Goal: Task Accomplishment & Management: Use online tool/utility

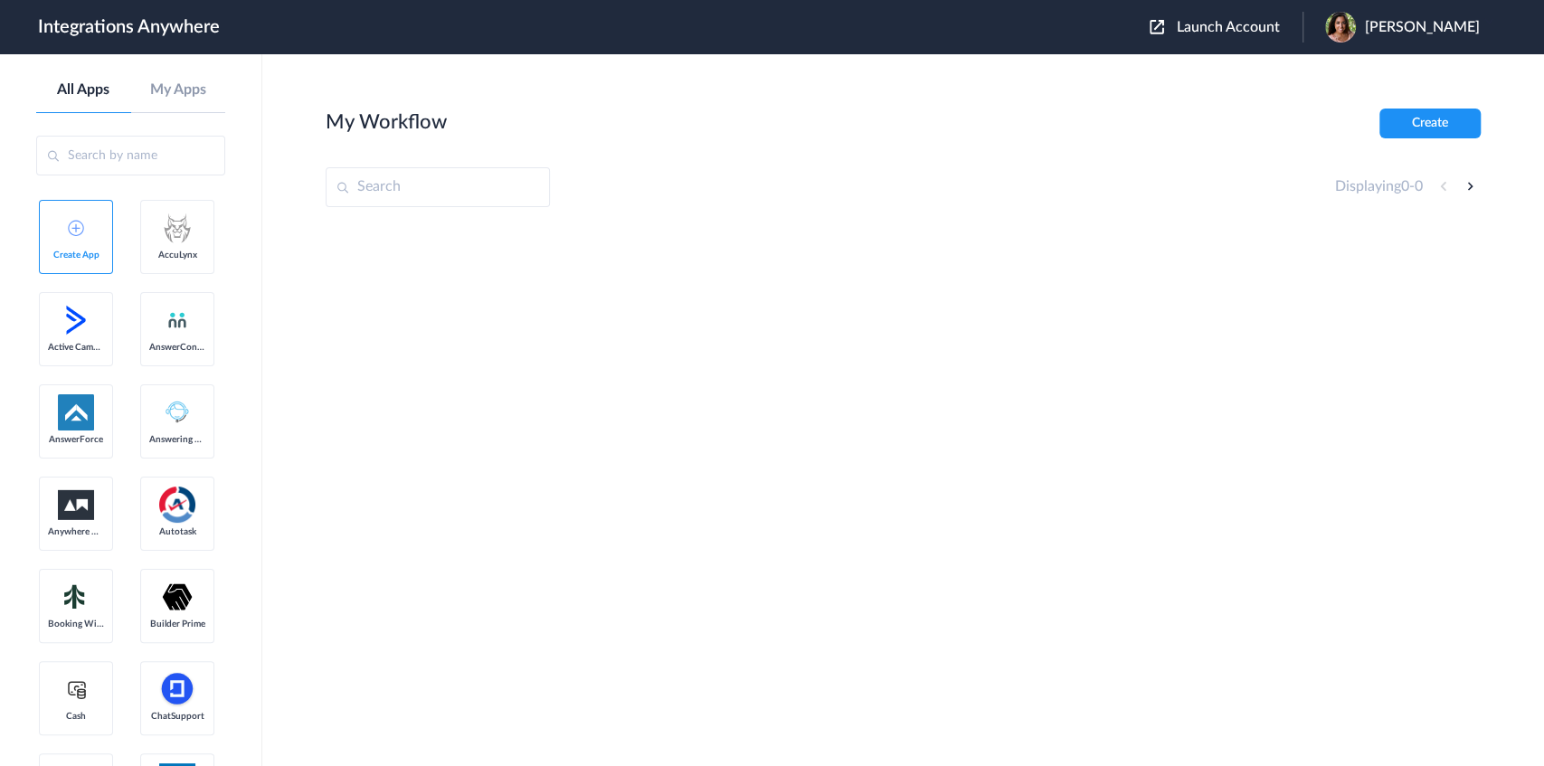
click at [1280, 25] on span "Launch Account" at bounding box center [1228, 27] width 103 height 14
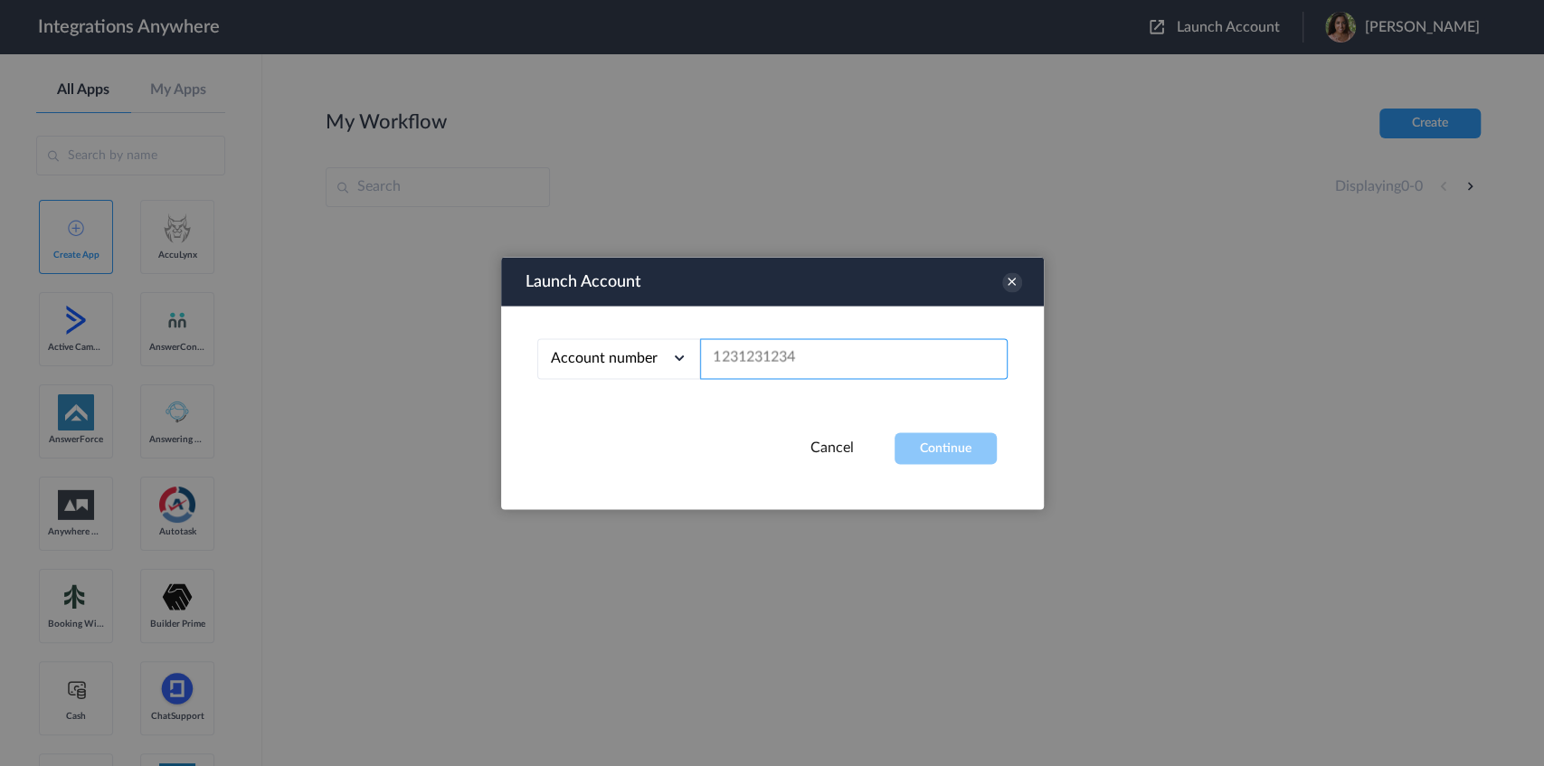
click at [827, 362] on input "text" at bounding box center [854, 358] width 308 height 41
paste input "3322302688"
type input "3322302688"
click at [924, 447] on button "Continue" at bounding box center [946, 448] width 102 height 32
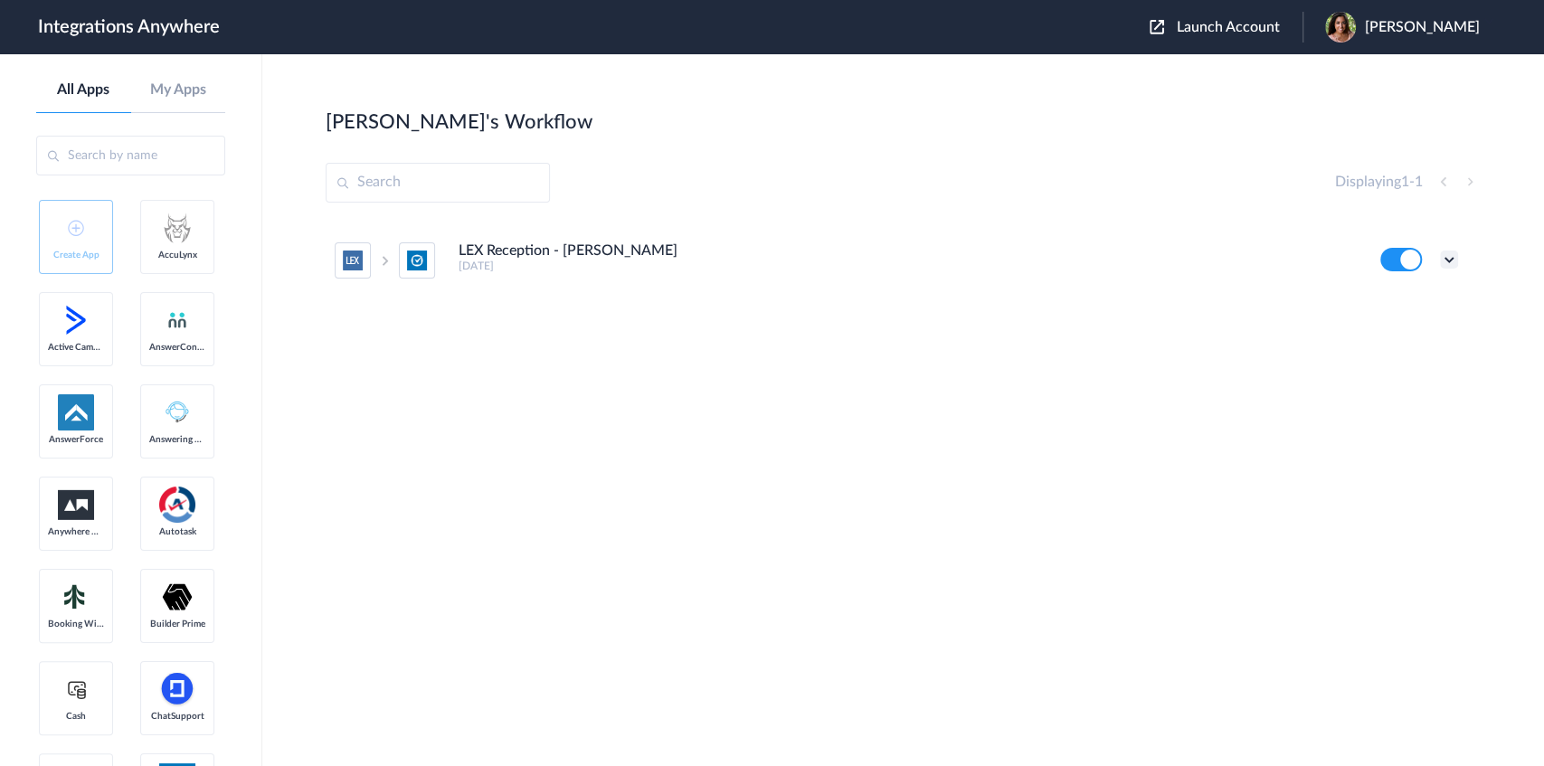
click at [1451, 255] on icon at bounding box center [1449, 260] width 18 height 18
click at [1374, 304] on link "Edit" at bounding box center [1375, 301] width 43 height 13
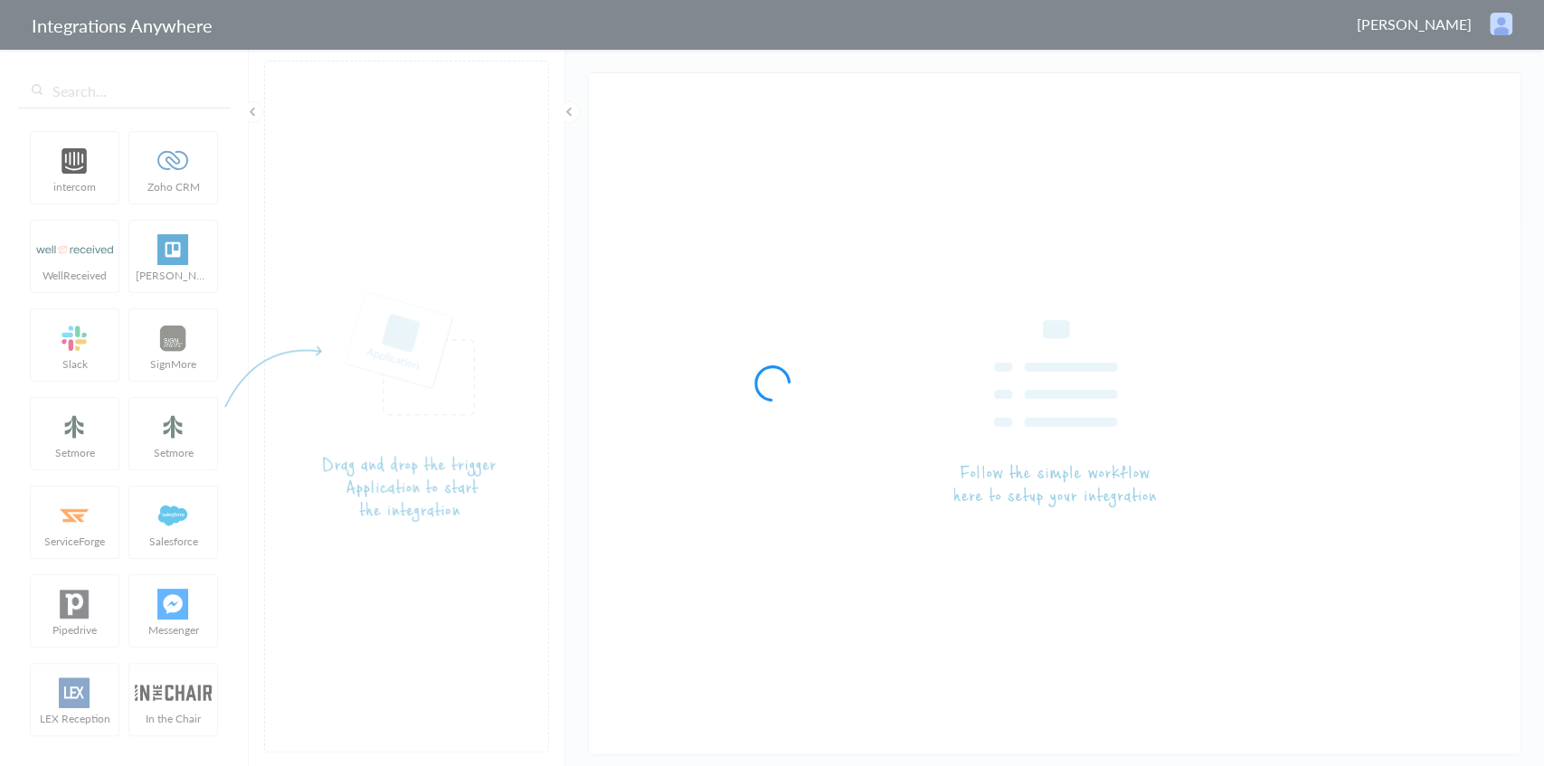
type input "LEX Reception - [PERSON_NAME]"
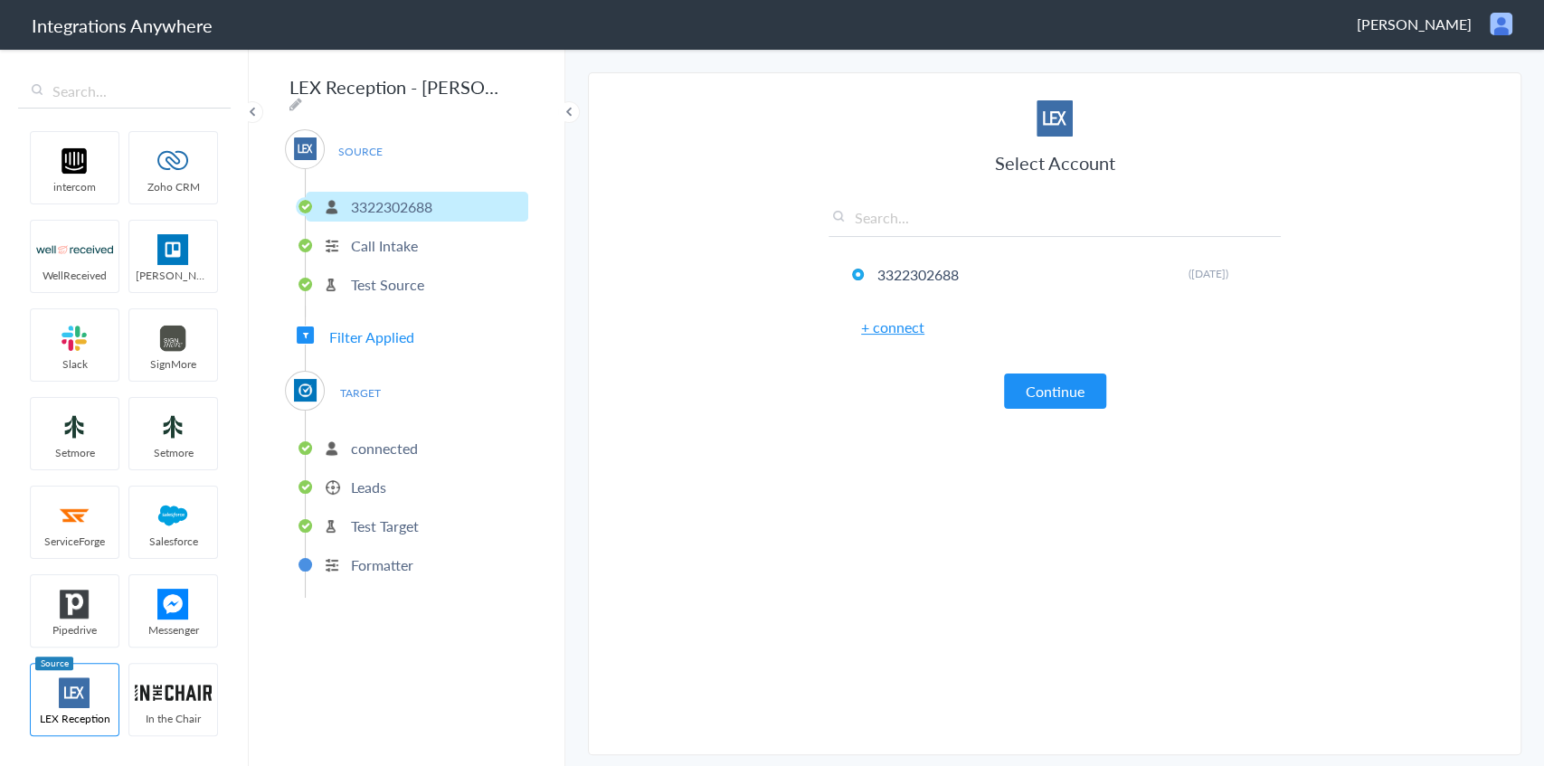
click at [392, 330] on span "Filter Applied" at bounding box center [371, 337] width 85 height 21
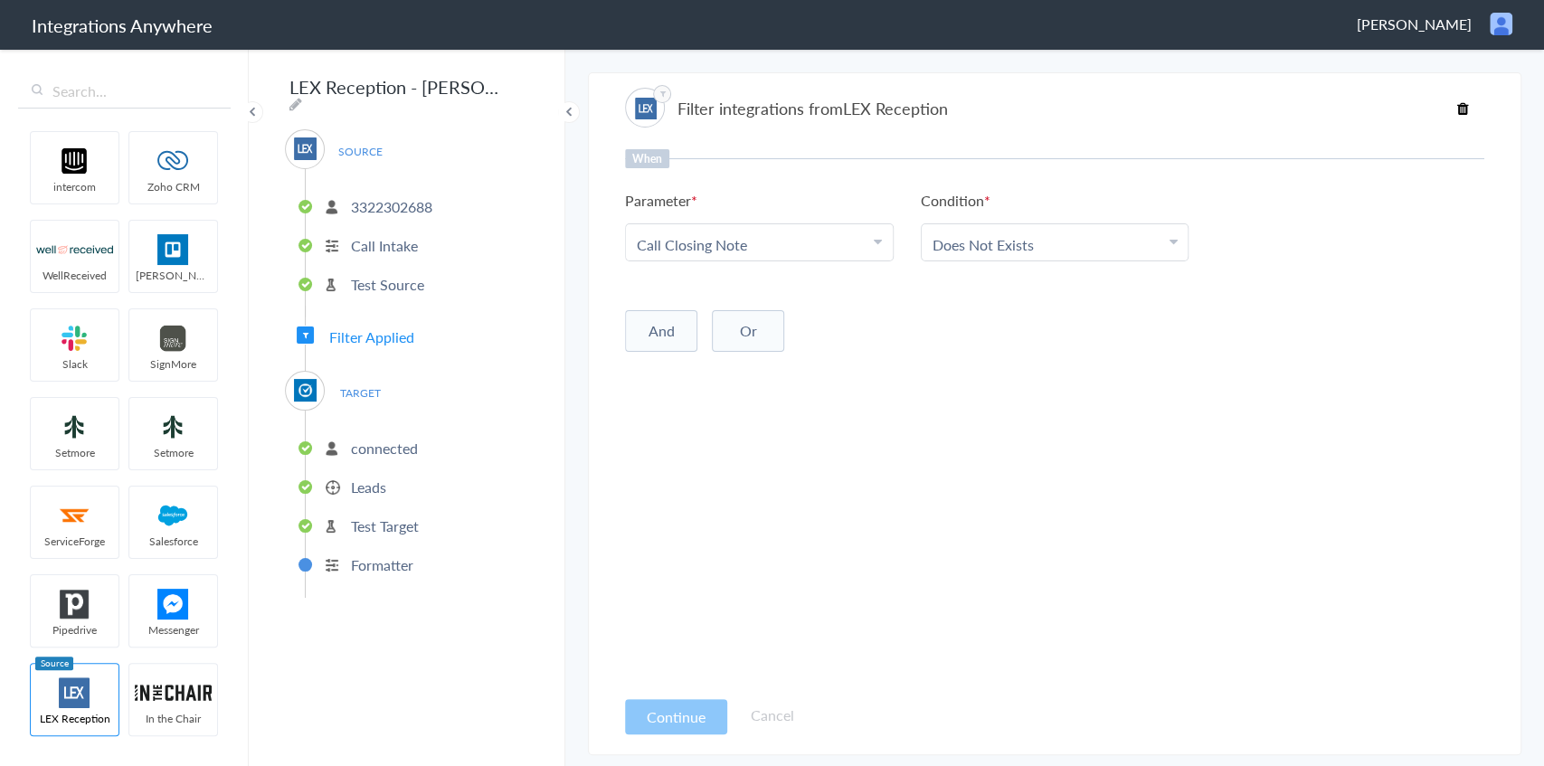
click at [376, 555] on p "Formatter" at bounding box center [382, 565] width 62 height 21
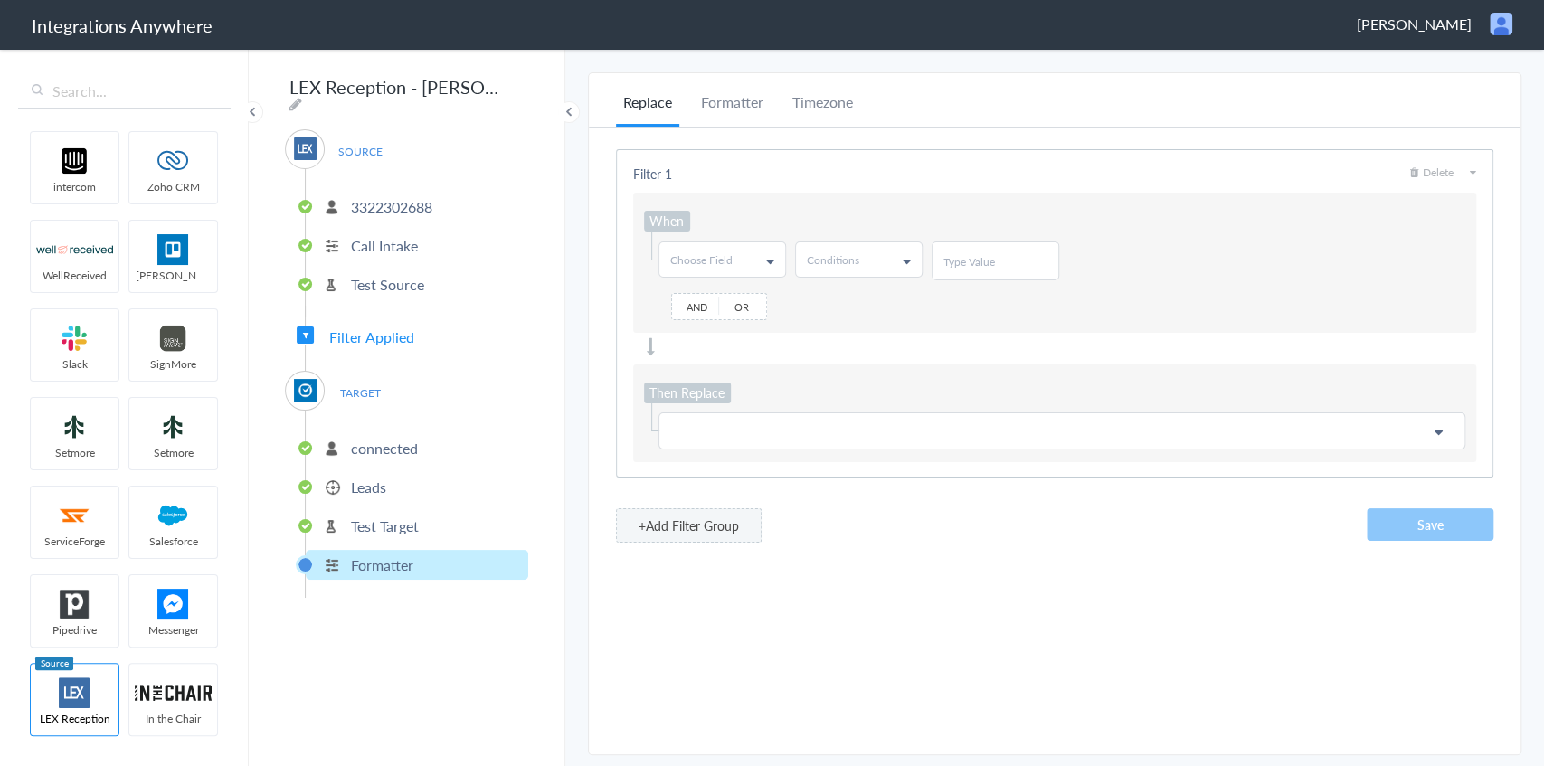
click at [382, 277] on p "Test Source" at bounding box center [387, 284] width 73 height 21
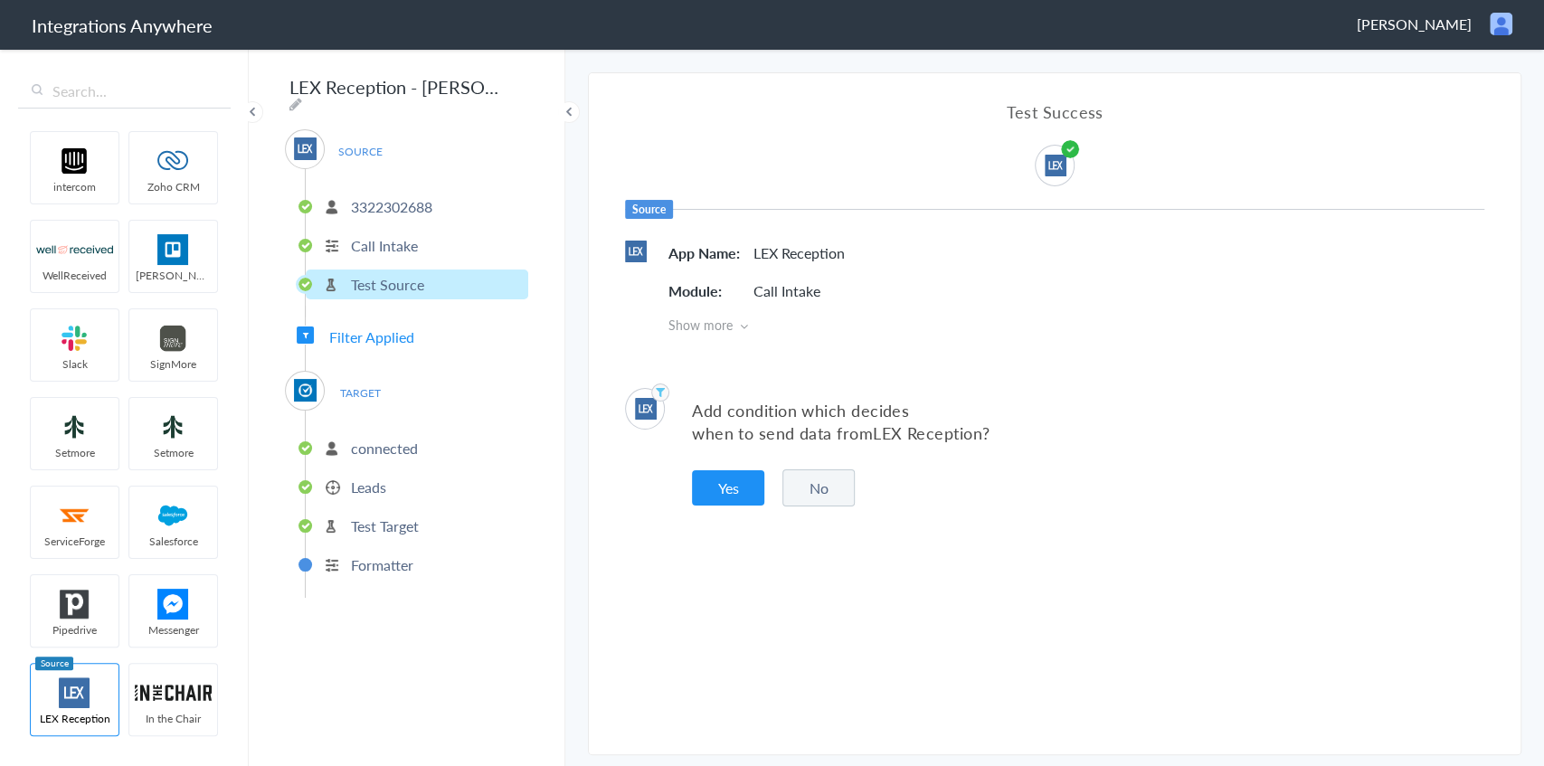
click at [396, 329] on span "Filter Applied" at bounding box center [371, 337] width 85 height 21
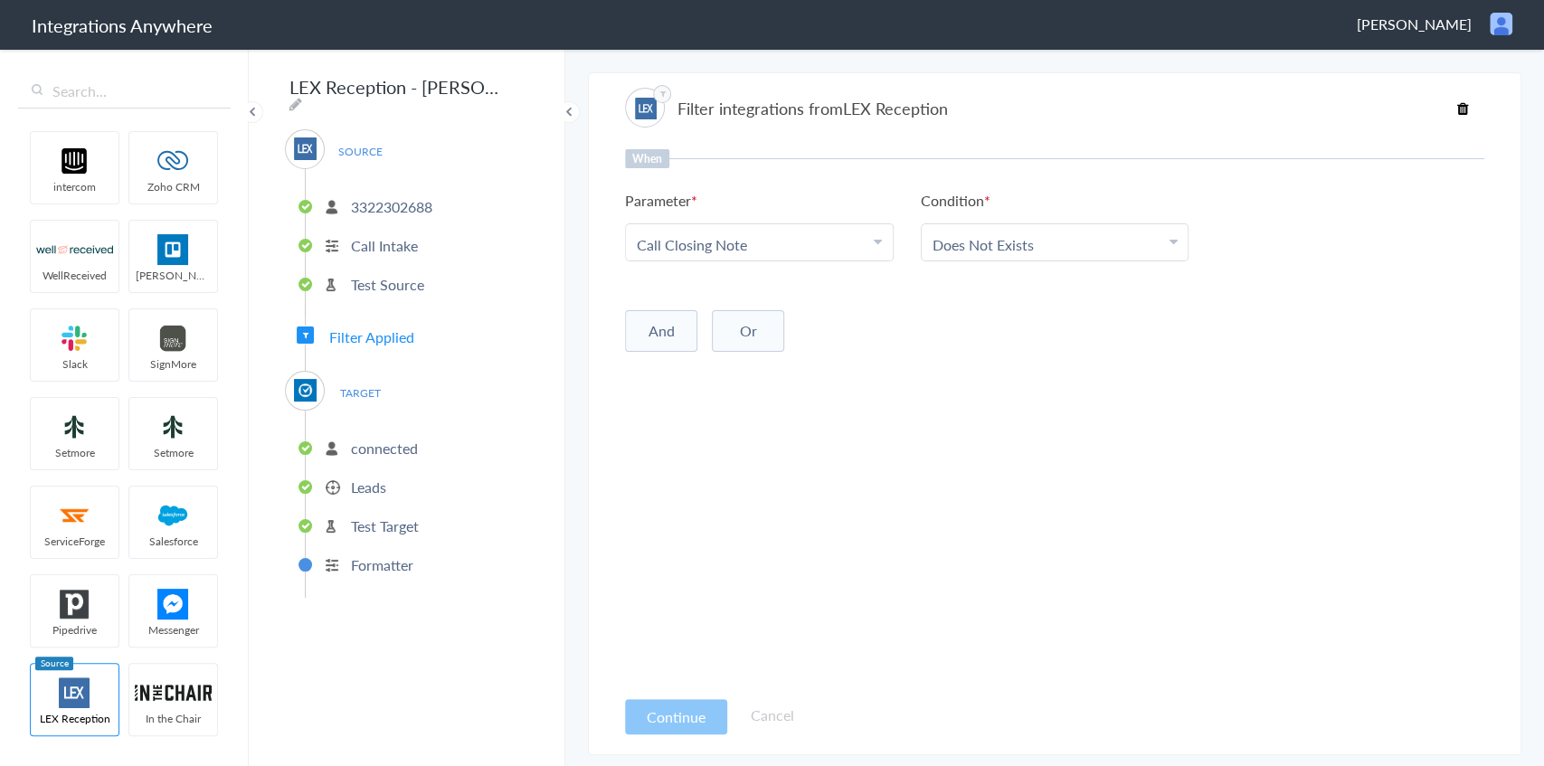
click at [371, 447] on p "connected" at bounding box center [384, 448] width 67 height 21
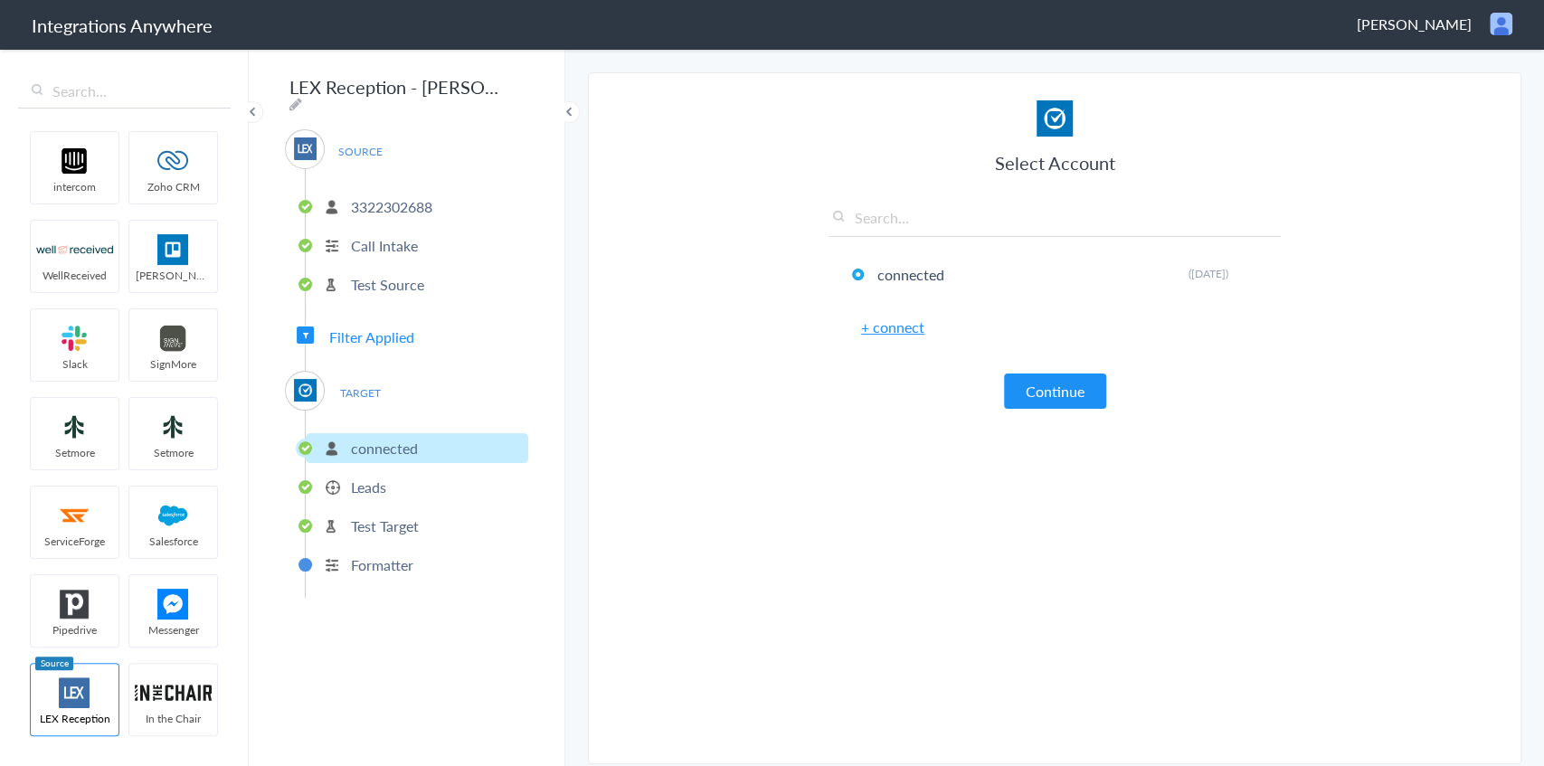
click at [376, 477] on p "Leads" at bounding box center [368, 487] width 35 height 21
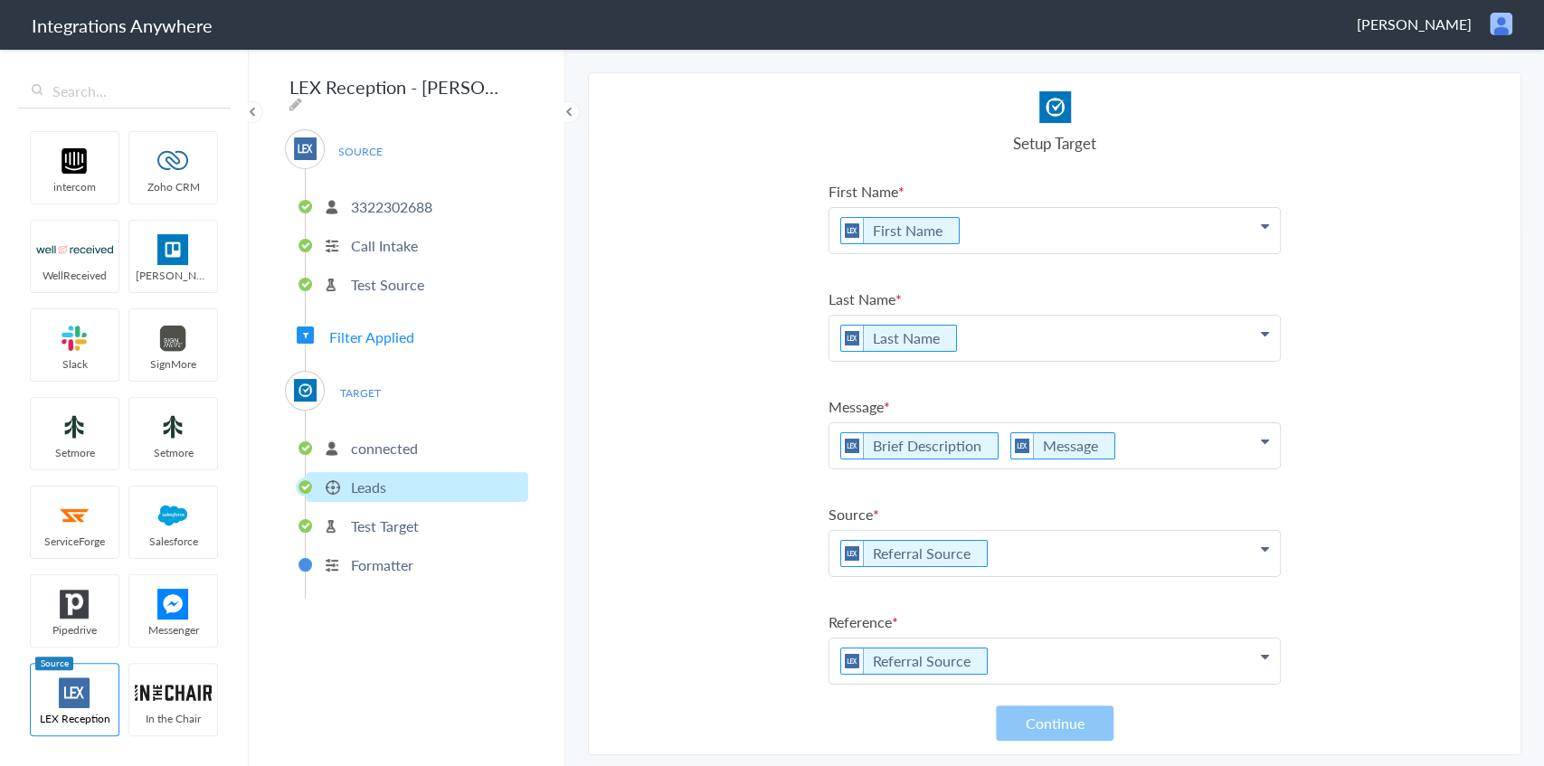
click at [1174, 438] on p "Brief Description Message" at bounding box center [1055, 445] width 450 height 45
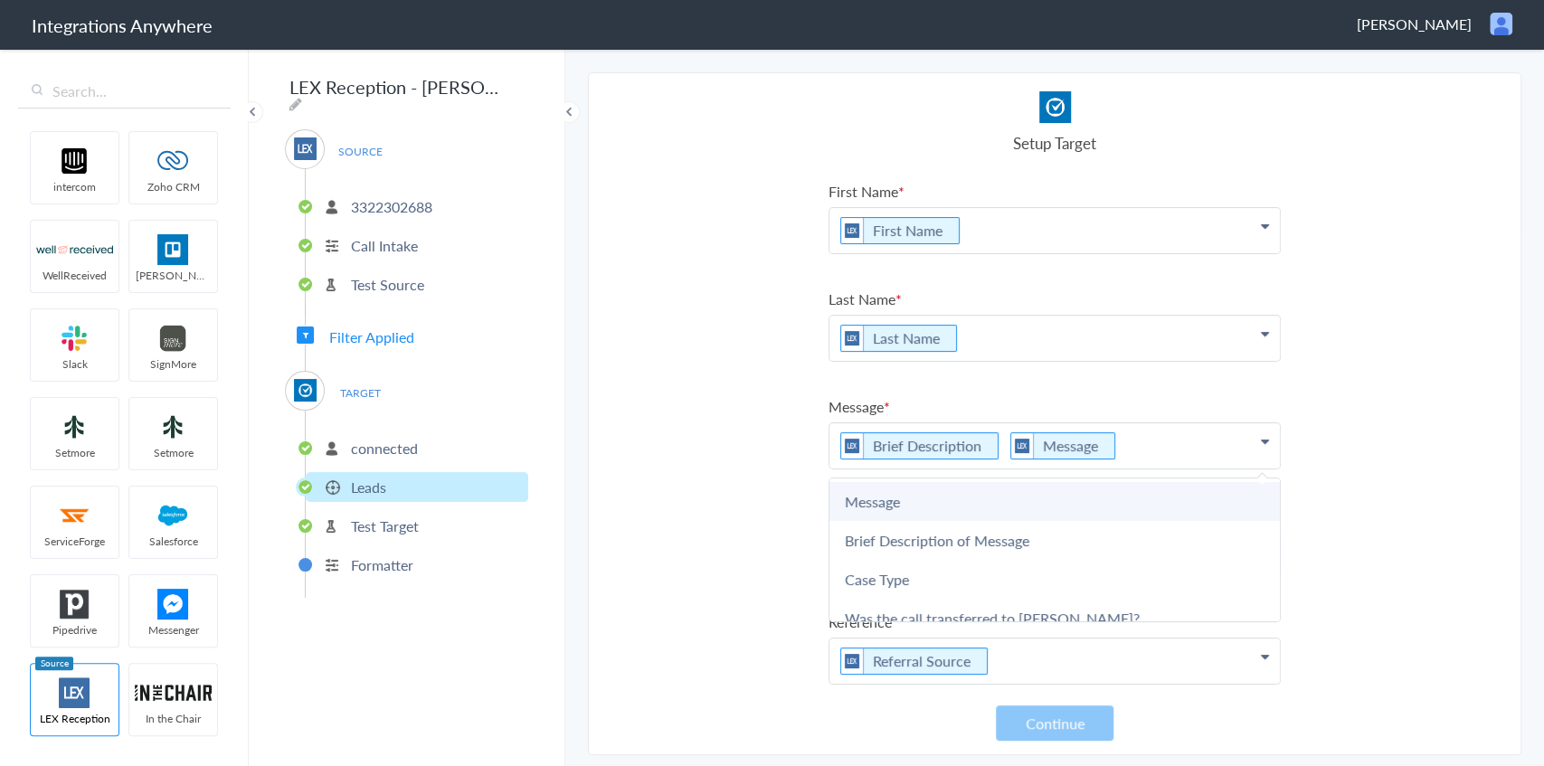
scroll to position [301, 0]
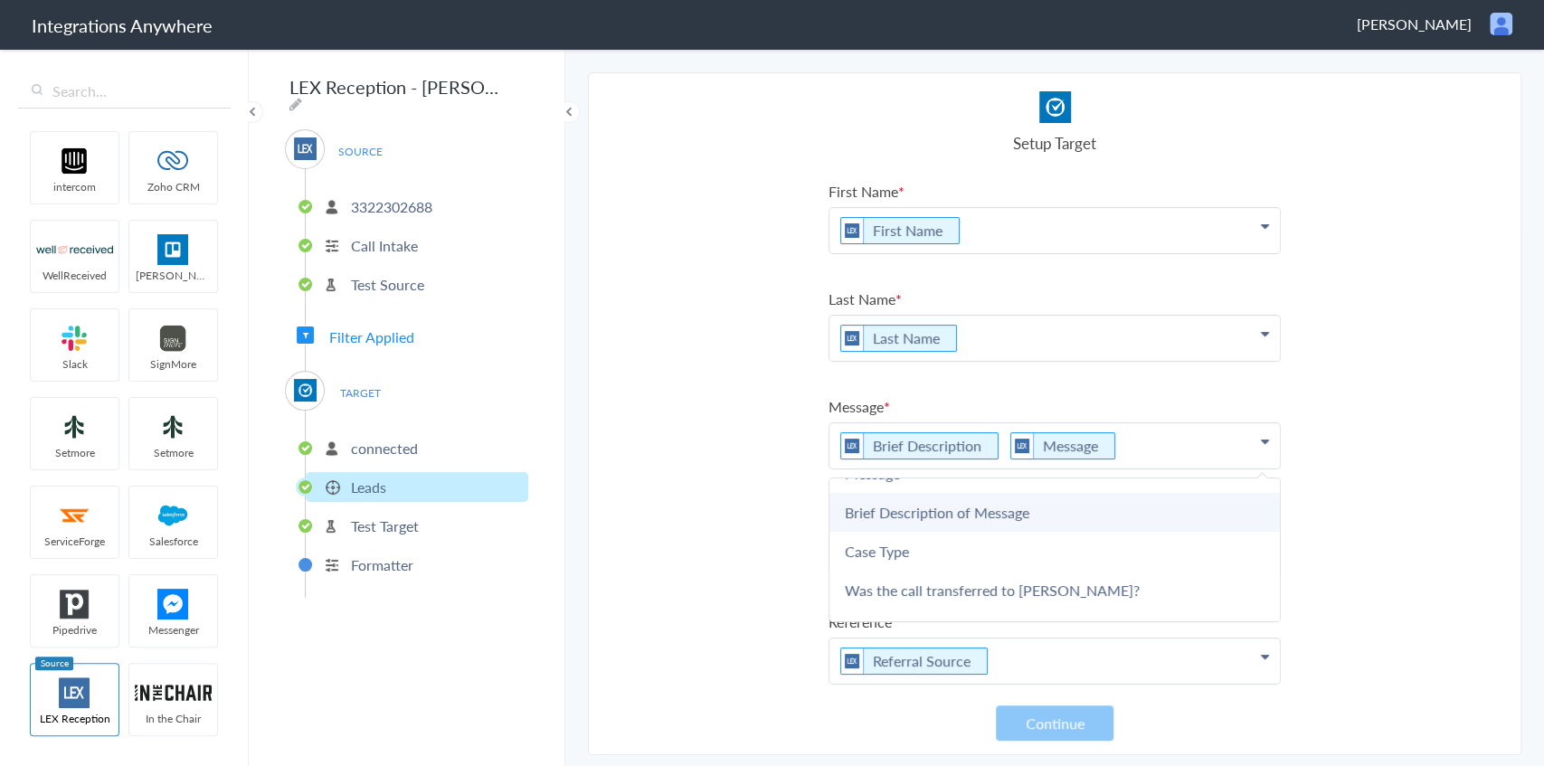
click at [991, 510] on link "Brief Description of Message" at bounding box center [1055, 512] width 450 height 39
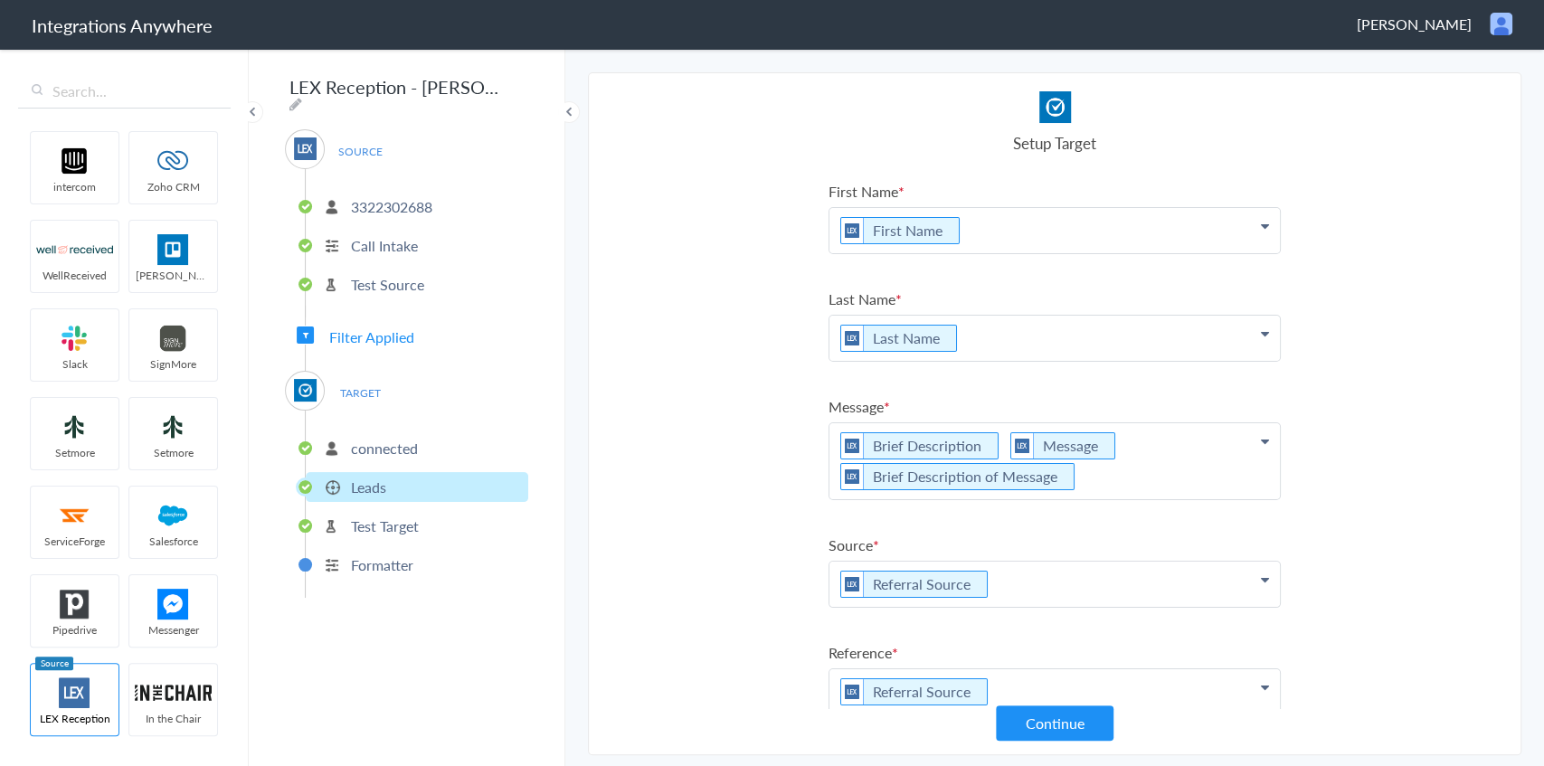
click at [1140, 470] on p "Brief Description Message Brief Description of Message" at bounding box center [1055, 461] width 450 height 76
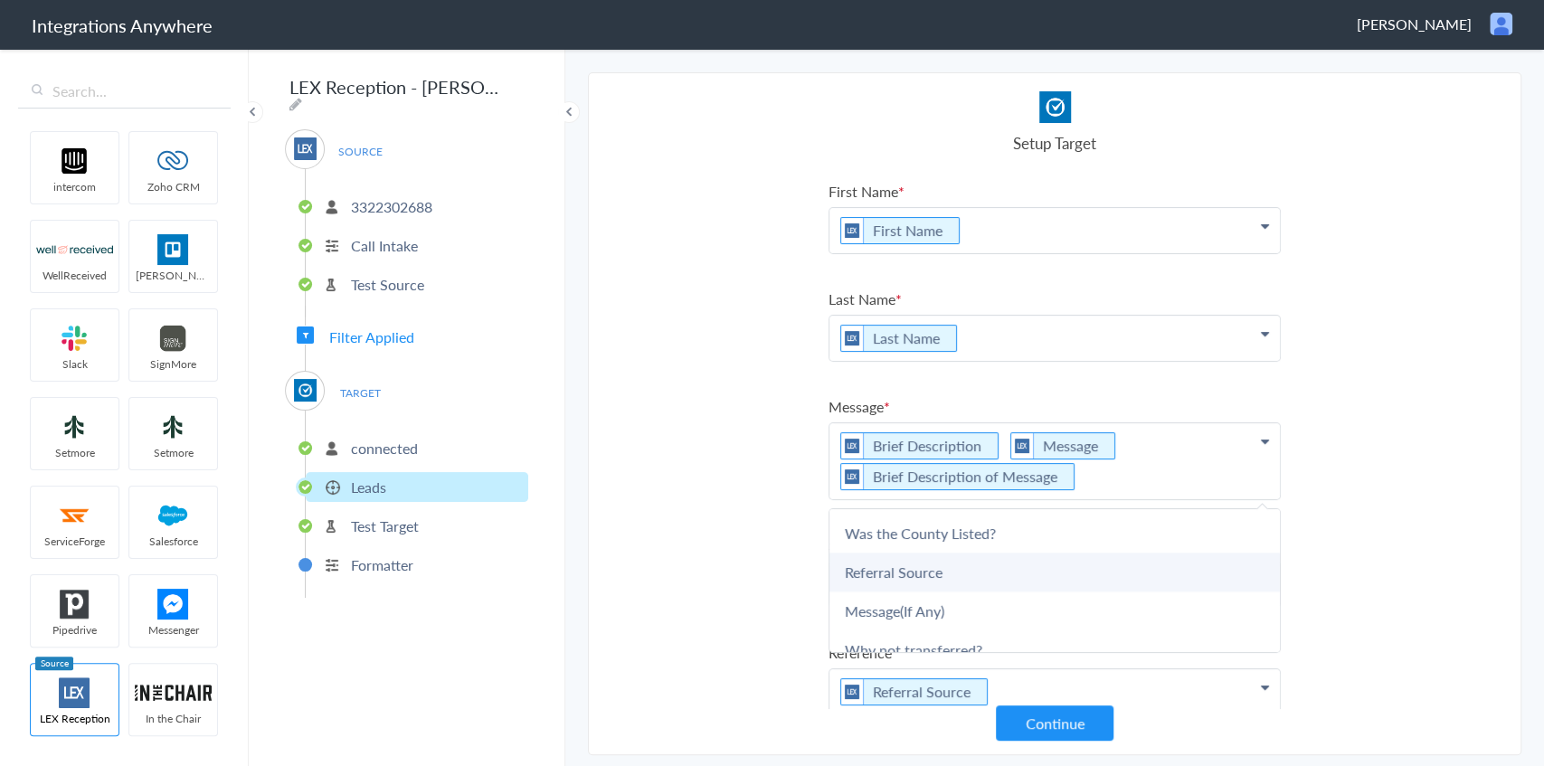
scroll to position [1404, 0]
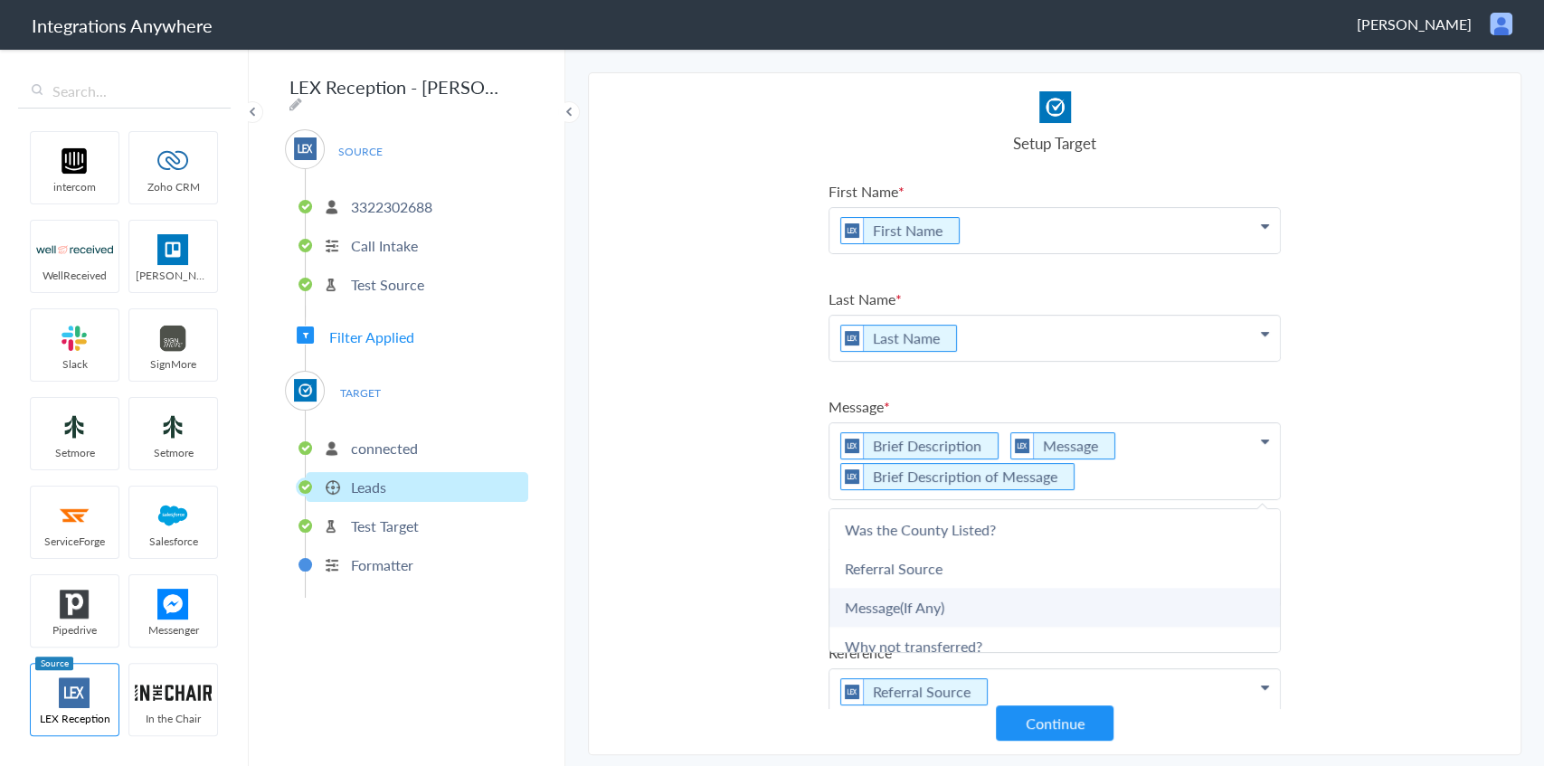
click at [1024, 588] on link "Message(If Any)" at bounding box center [1055, 607] width 450 height 39
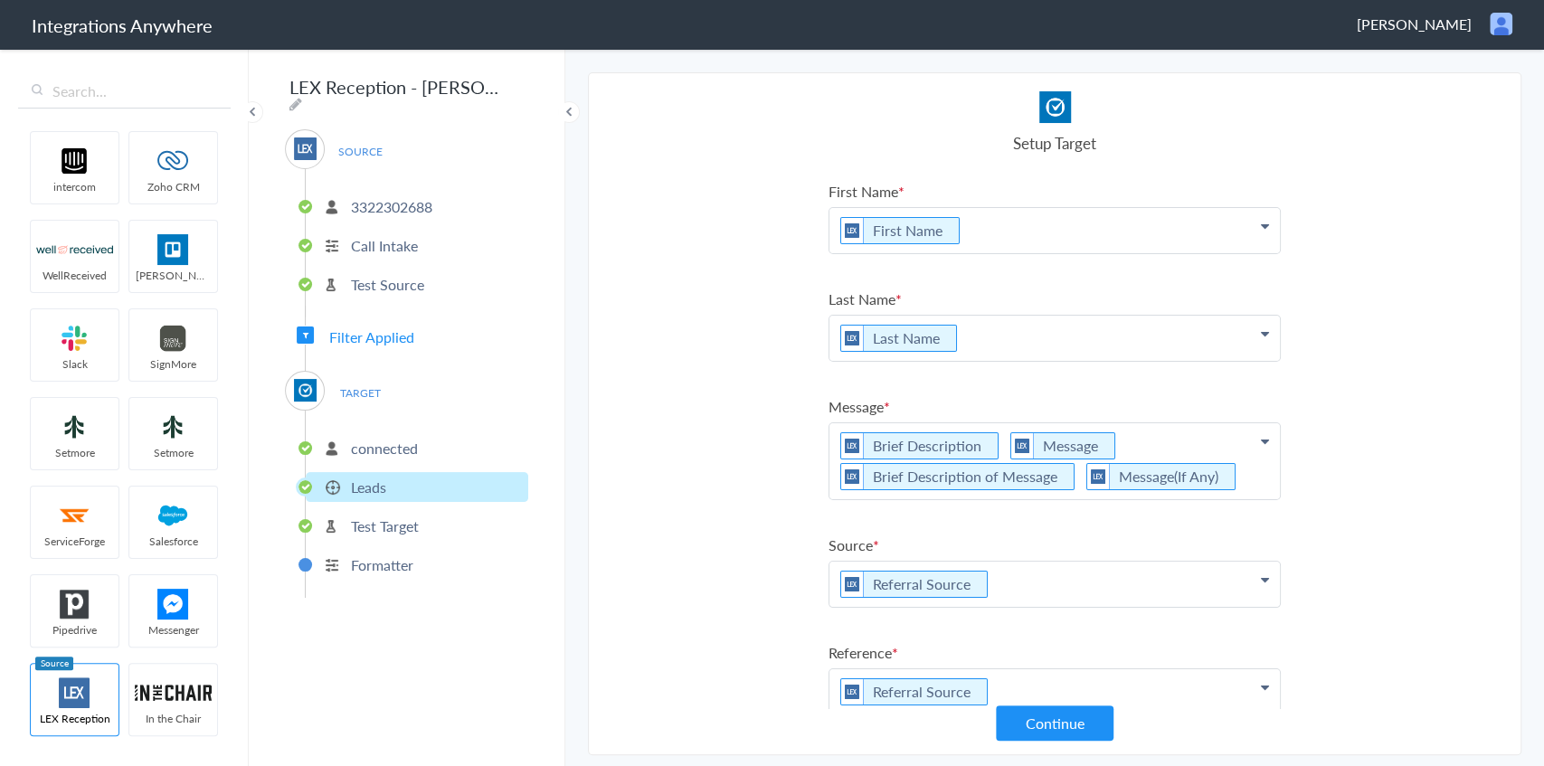
click at [1150, 438] on p "Brief Description Message Brief Description of Message Message(If Any)" at bounding box center [1055, 461] width 450 height 76
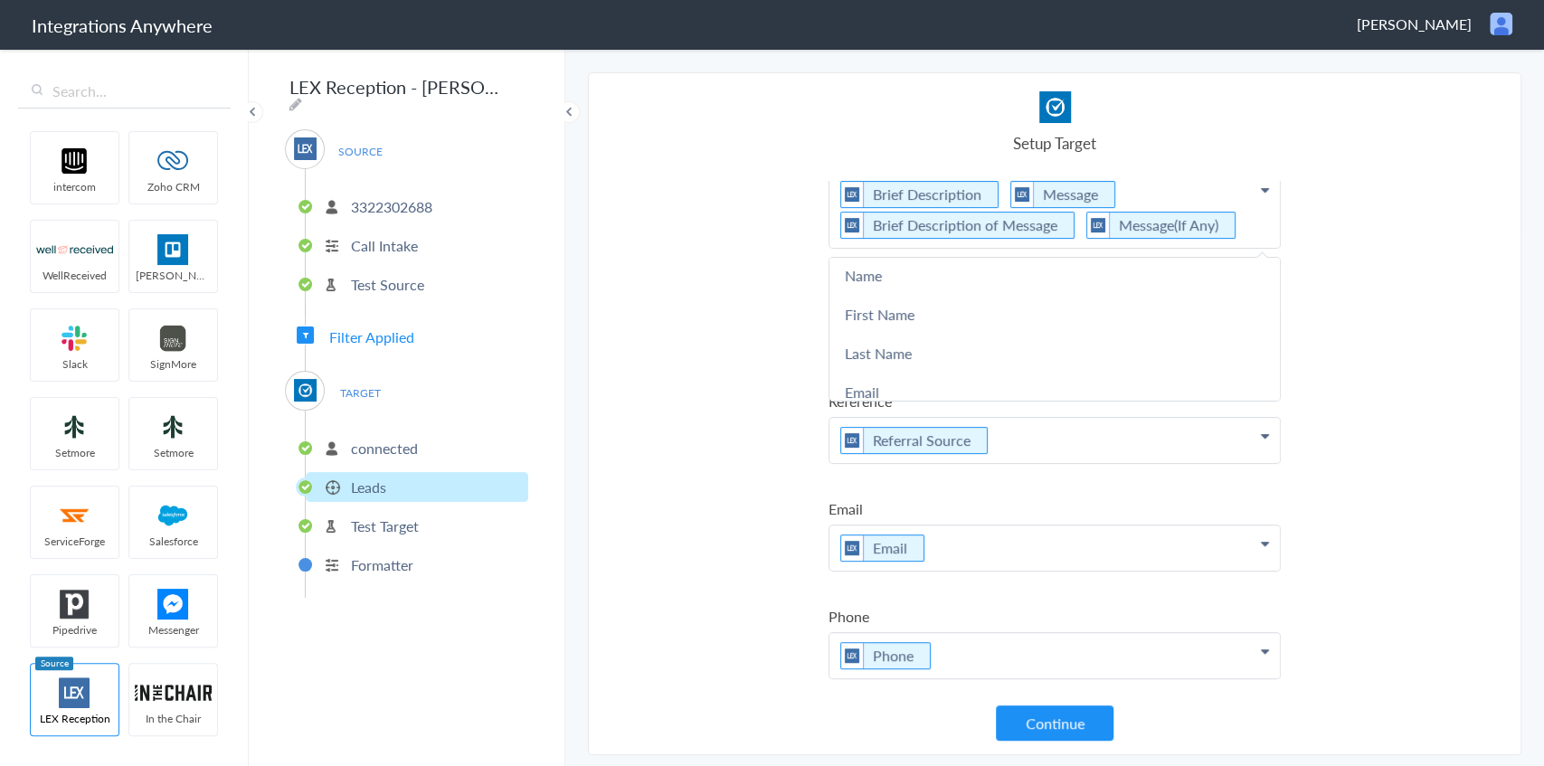
scroll to position [0, 0]
click at [665, 467] on section "Select Account 3322302688 Rename Delete (14 days ago) + connect Continue Setup …" at bounding box center [1055, 413] width 934 height 683
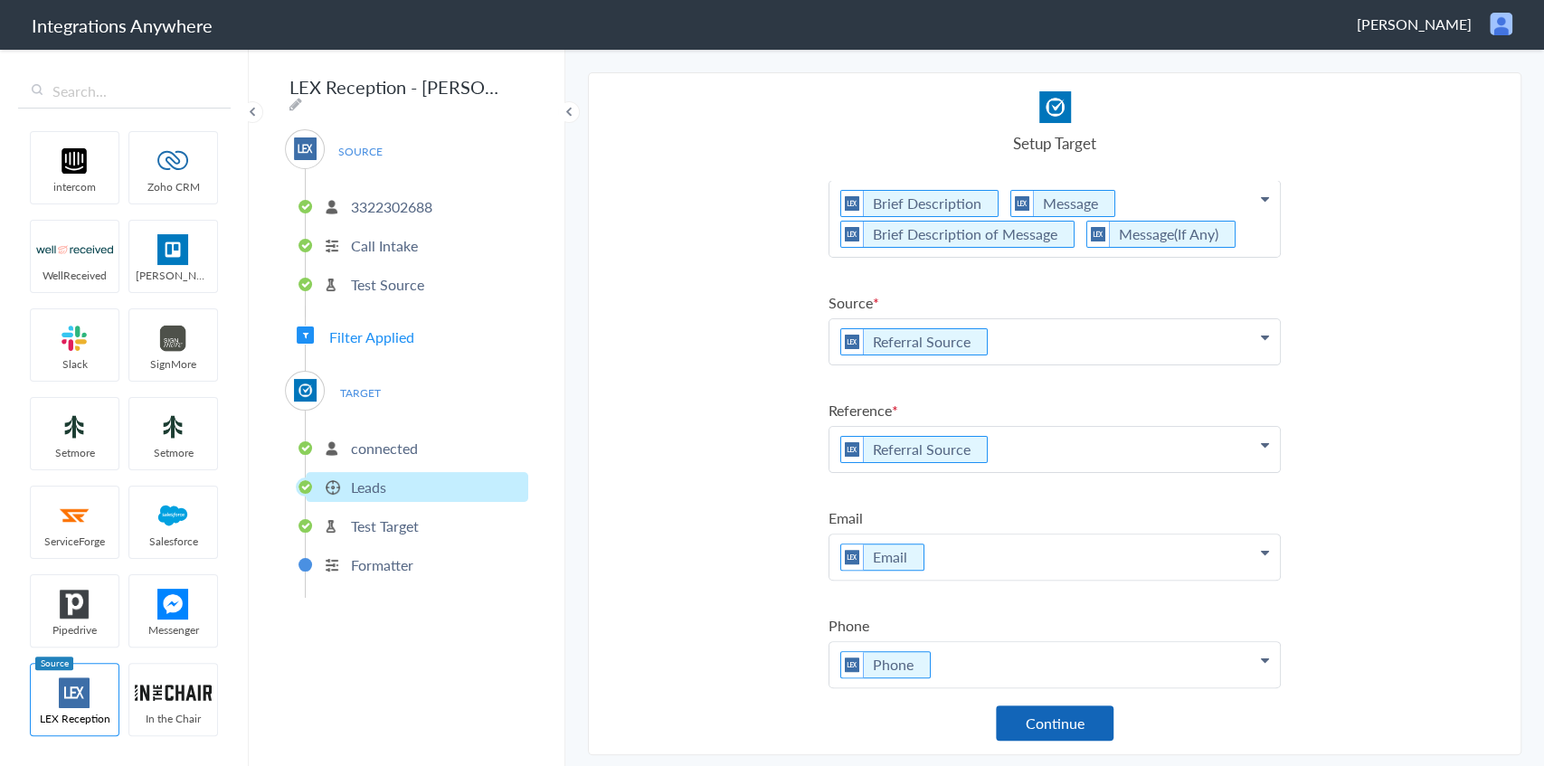
click at [1029, 722] on button "Continue" at bounding box center [1055, 723] width 118 height 35
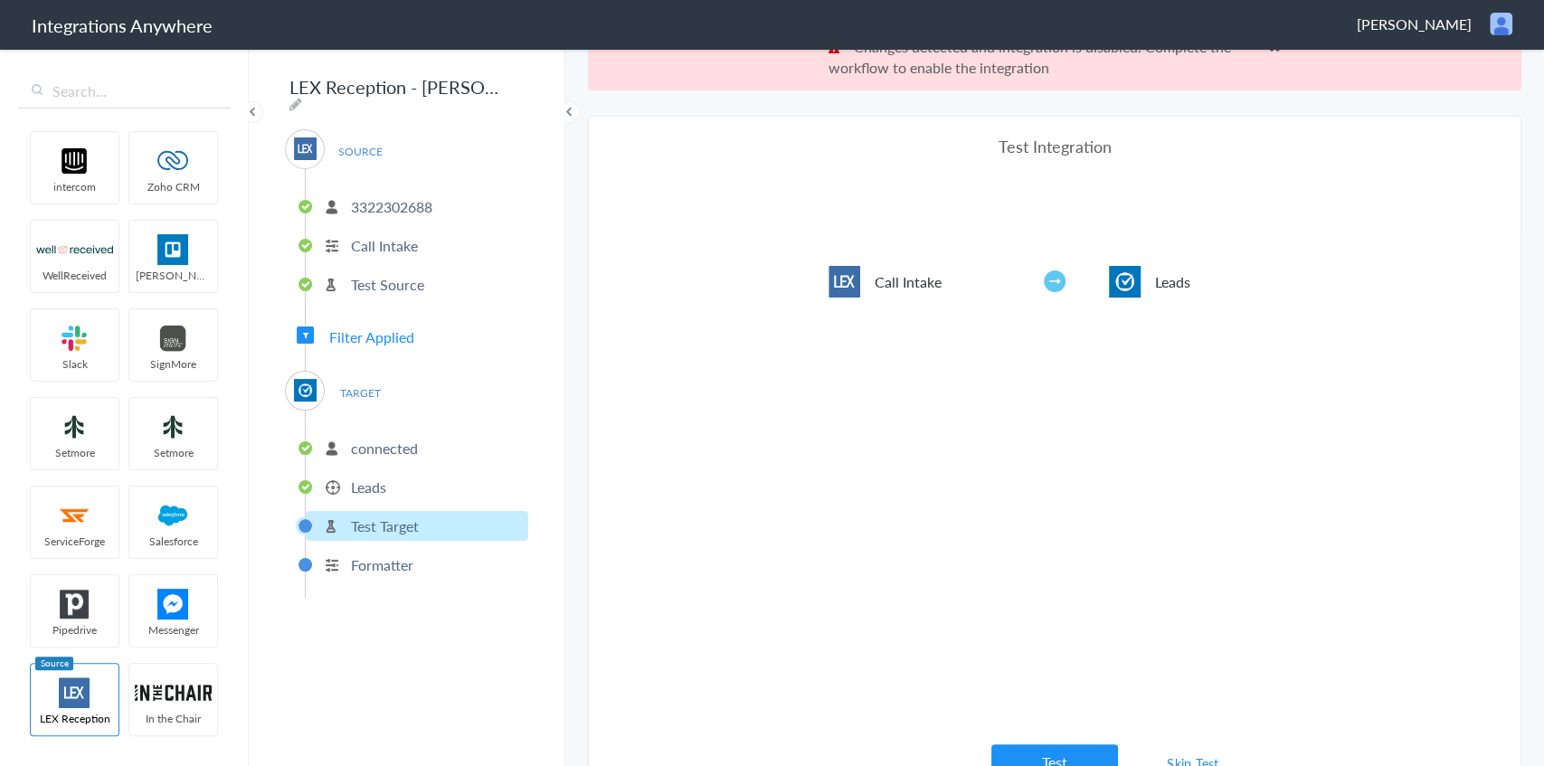
scroll to position [66, 0]
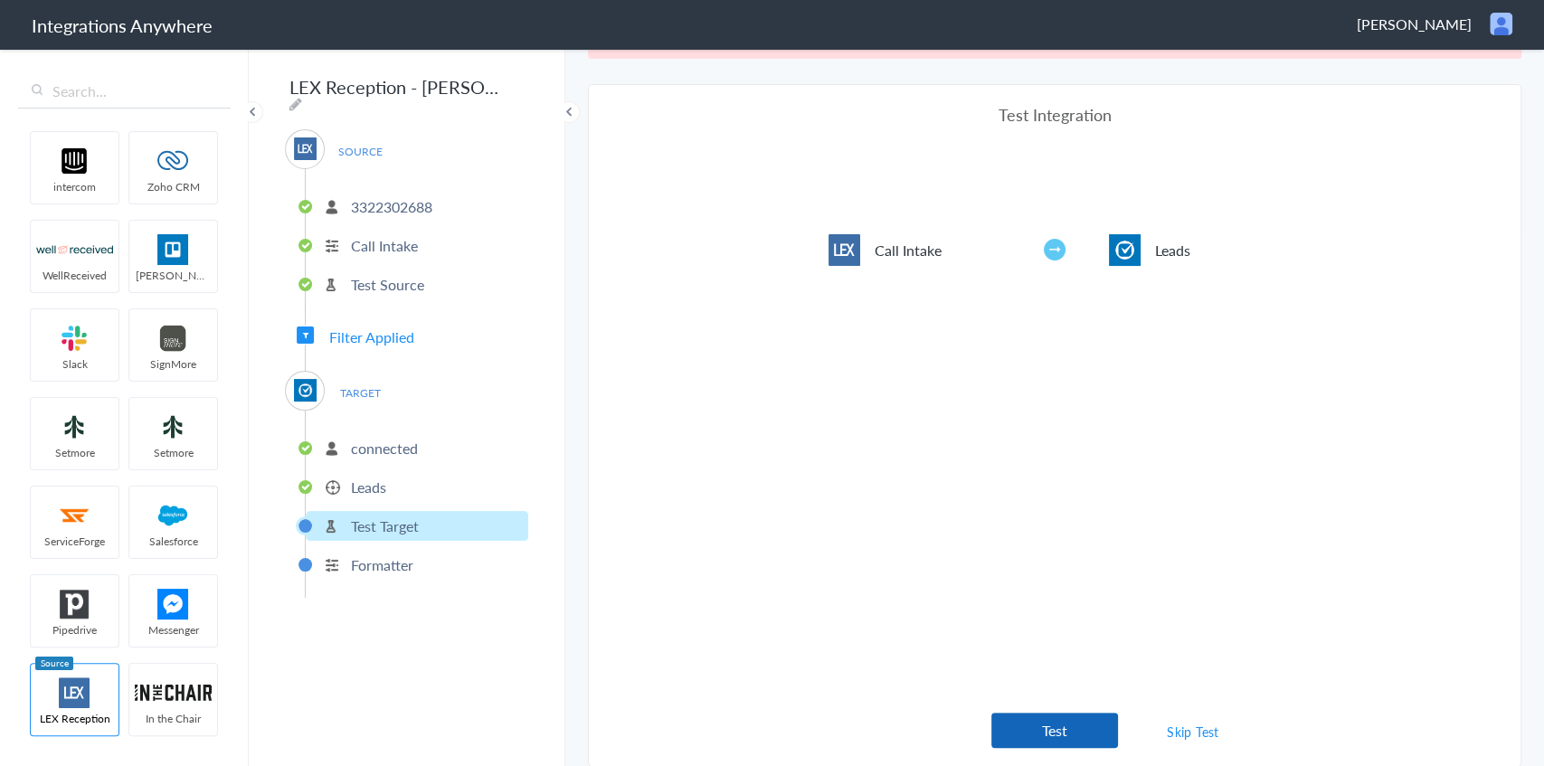
click at [1082, 722] on button "Test" at bounding box center [1054, 730] width 127 height 35
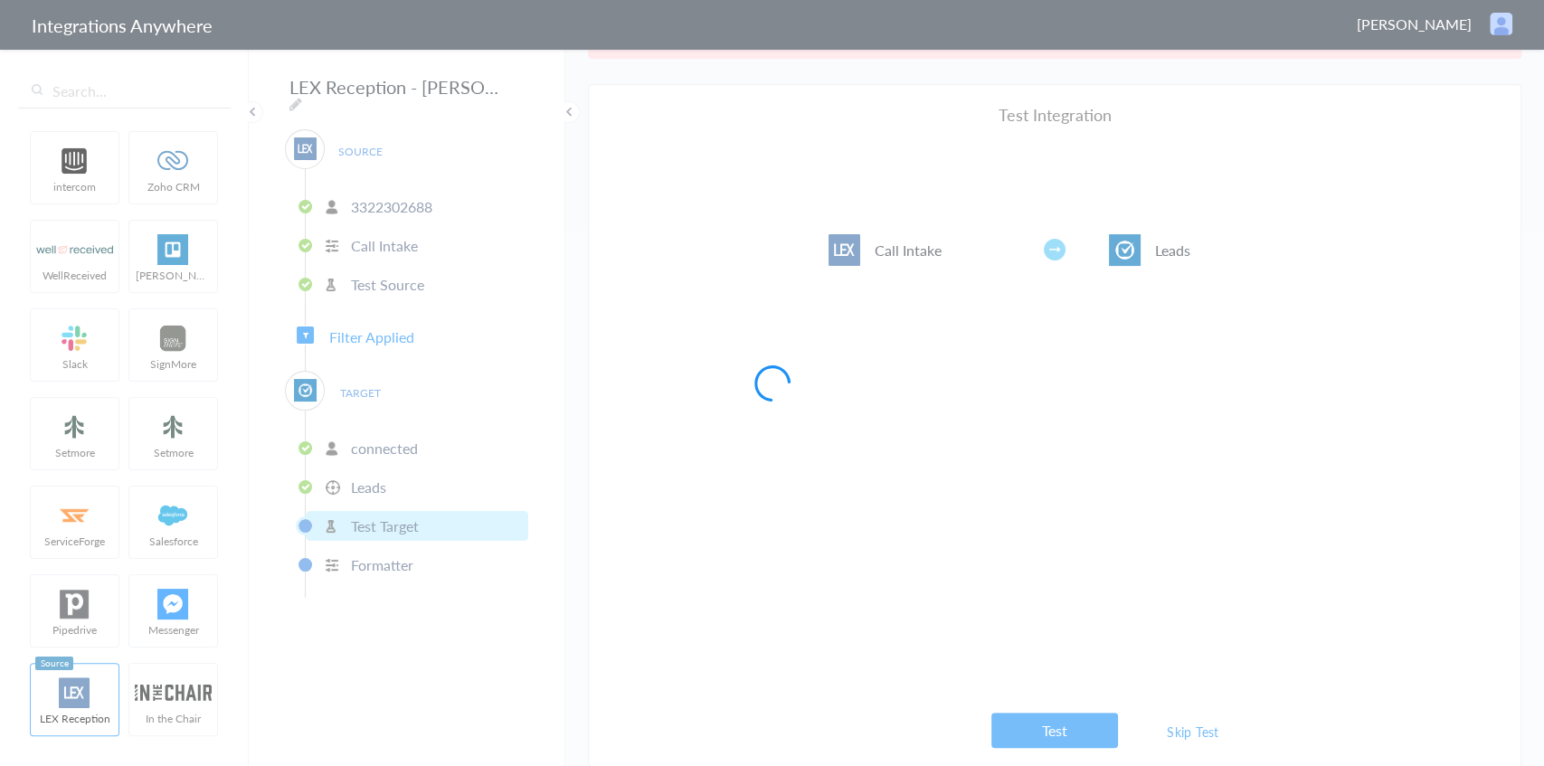
scroll to position [0, 0]
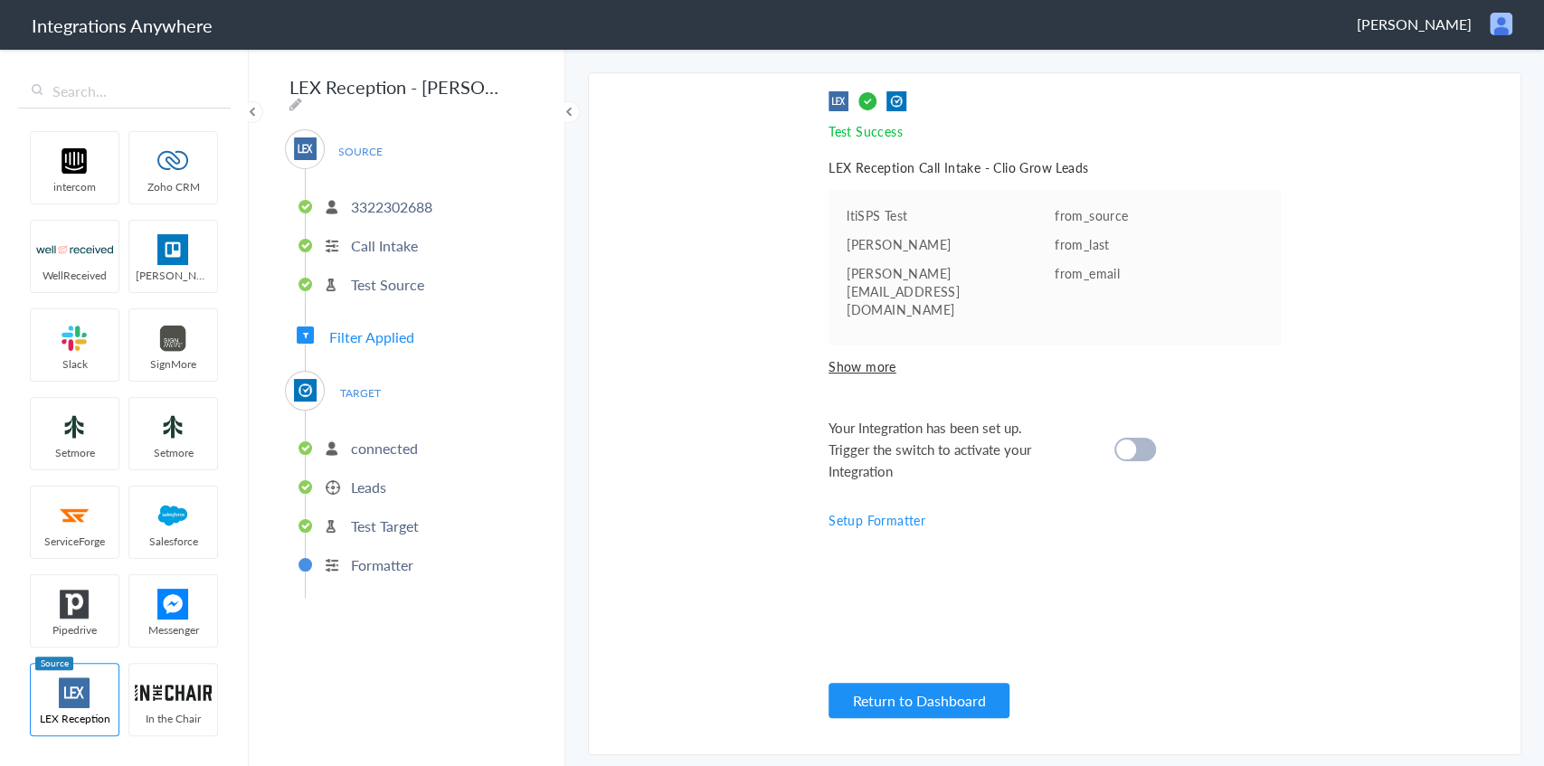
click at [1142, 438] on div at bounding box center [1135, 450] width 42 height 24
click at [916, 690] on button "Return to Dashboard" at bounding box center [919, 700] width 181 height 35
